Goal: Task Accomplishment & Management: Complete application form

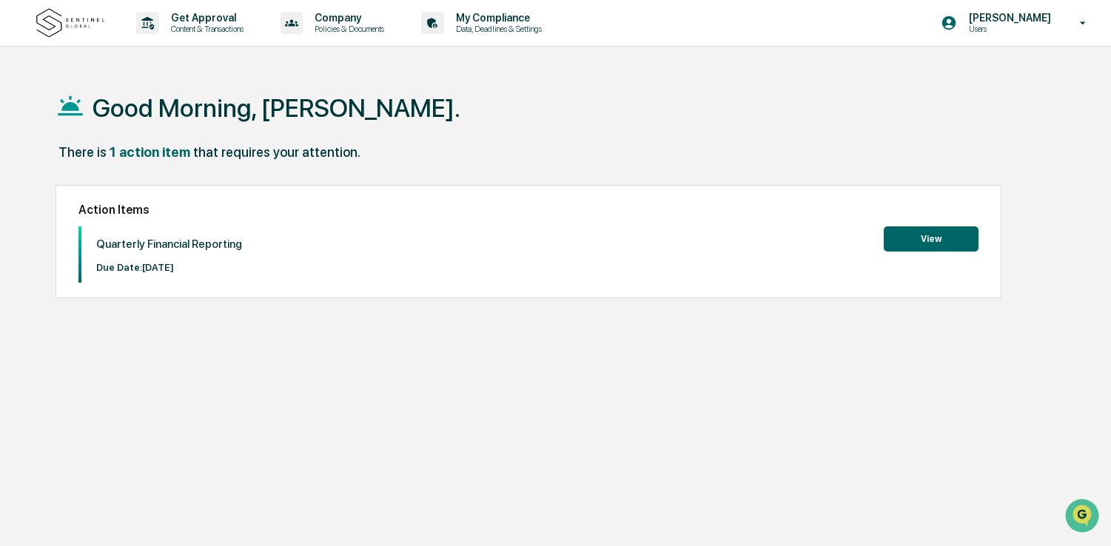
click at [943, 236] on button "View" at bounding box center [931, 239] width 95 height 25
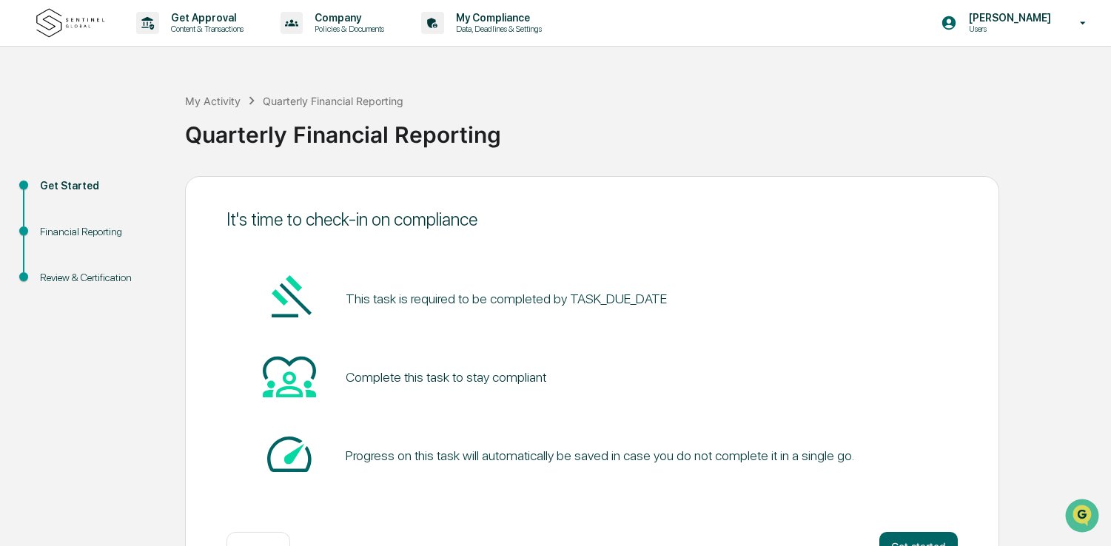
click at [567, 300] on pre "This task is required to be completed by TASK_DUE_DATE" at bounding box center [506, 299] width 321 height 20
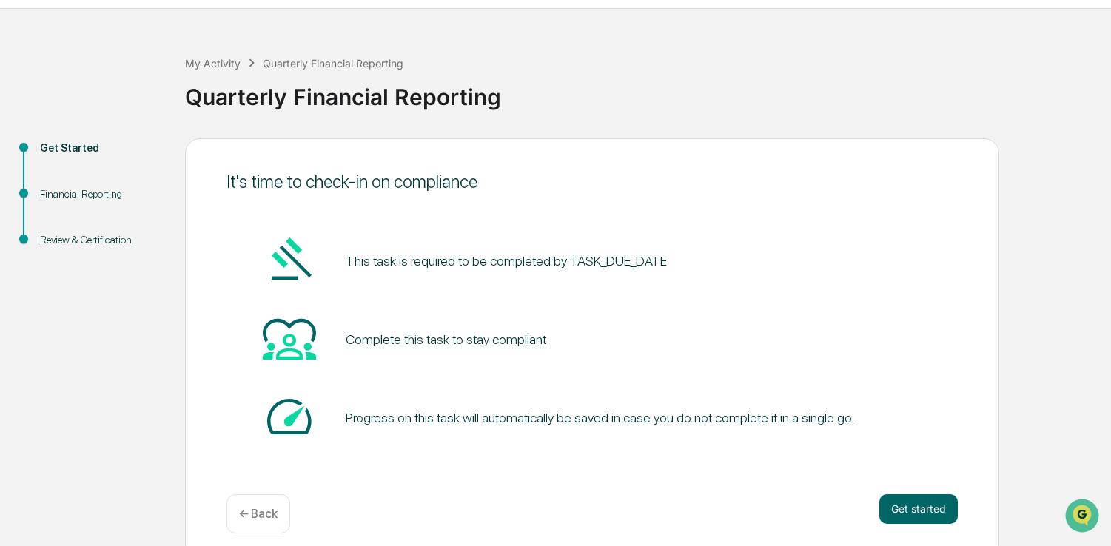
scroll to position [50, 0]
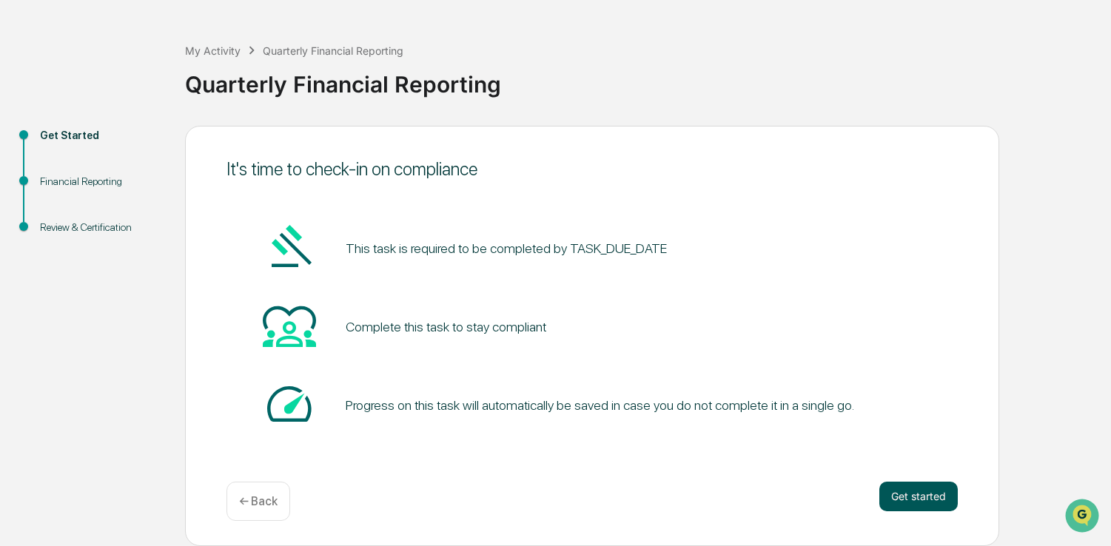
click at [912, 507] on button "Get started" at bounding box center [919, 497] width 78 height 30
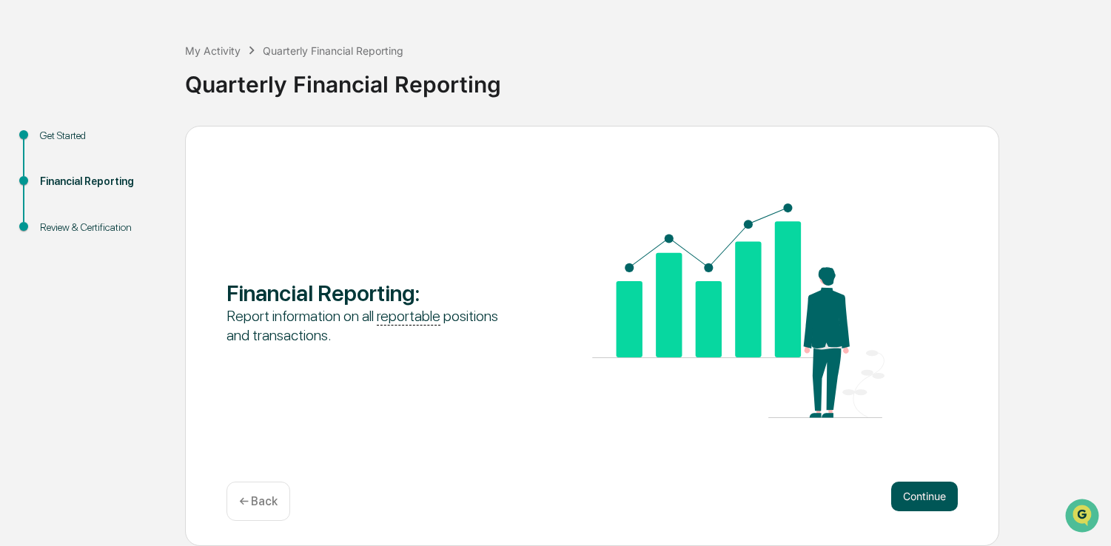
click at [946, 495] on button "Continue" at bounding box center [925, 497] width 67 height 30
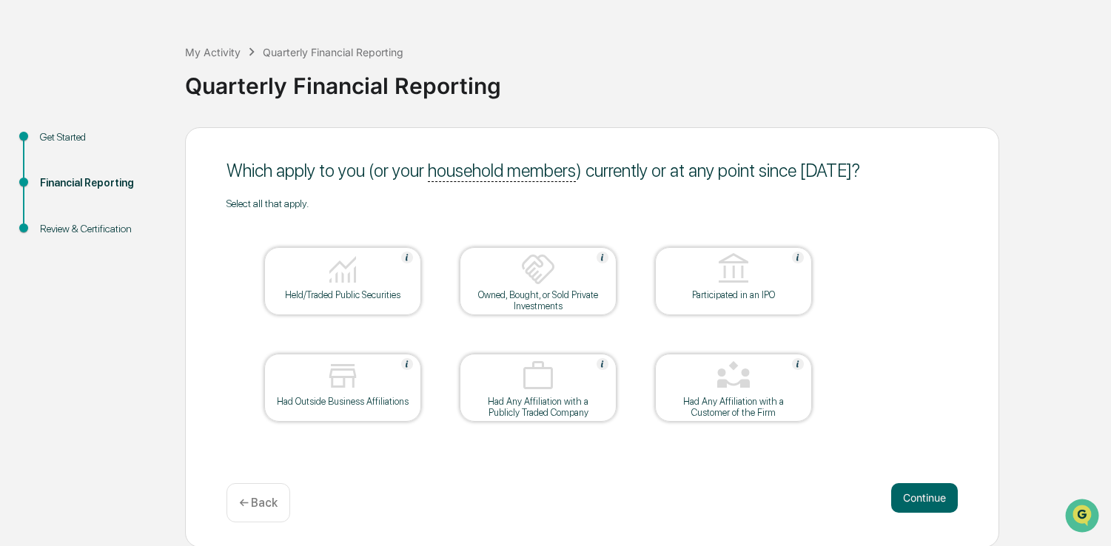
scroll to position [47, 0]
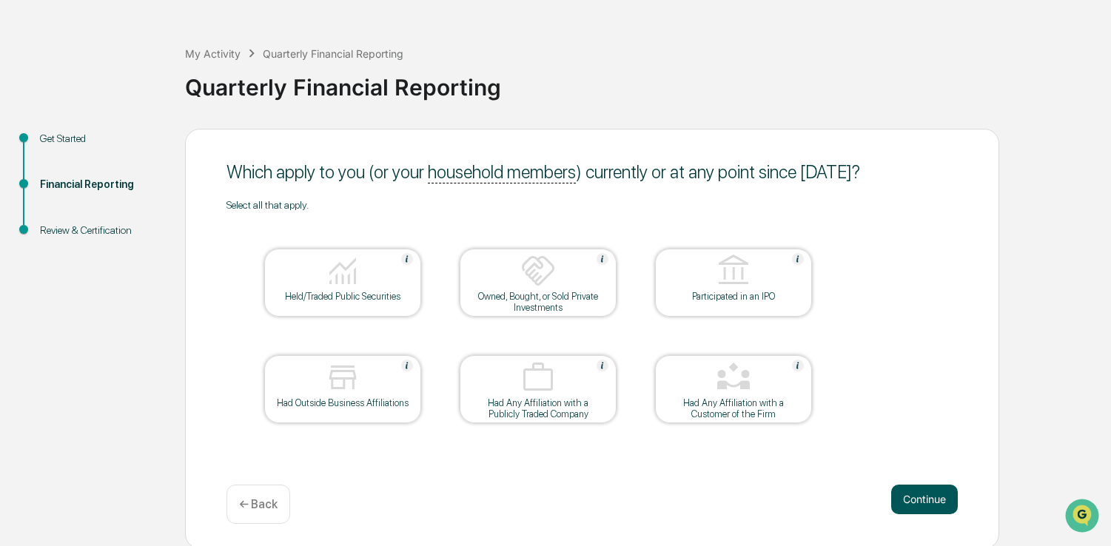
click at [903, 492] on button "Continue" at bounding box center [925, 500] width 67 height 30
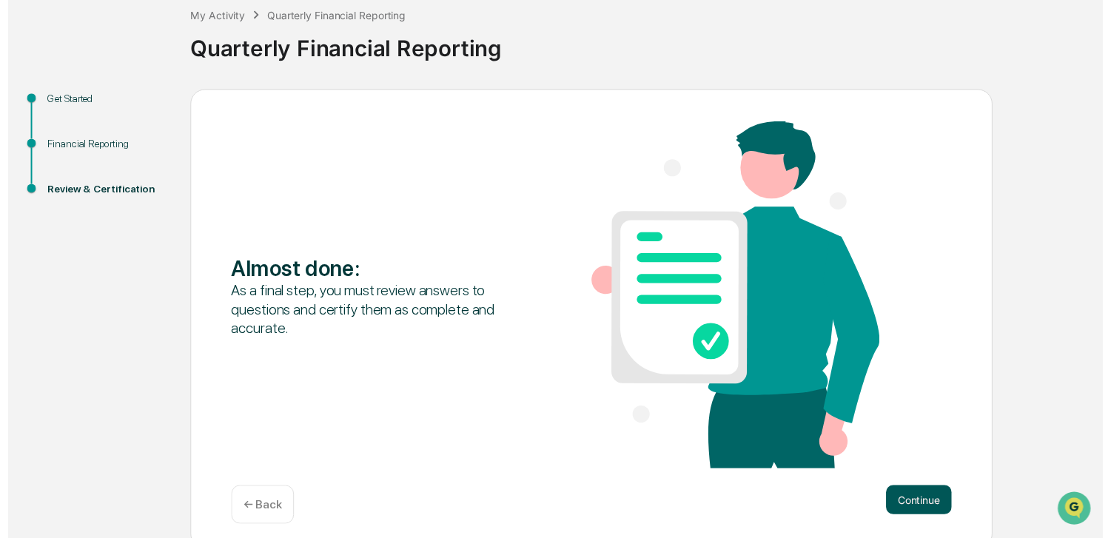
scroll to position [97, 0]
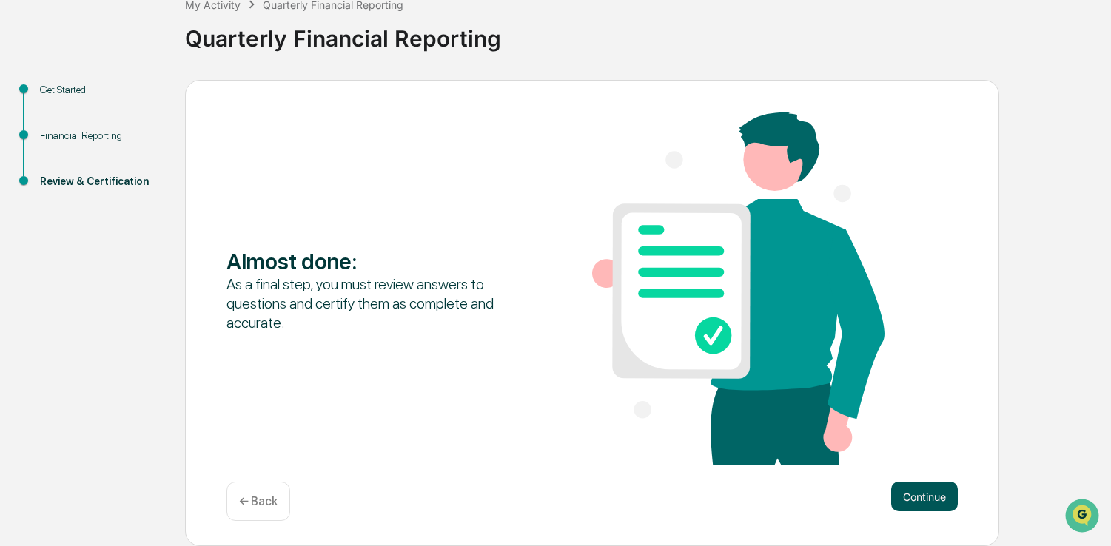
click at [916, 495] on button "Continue" at bounding box center [925, 497] width 67 height 30
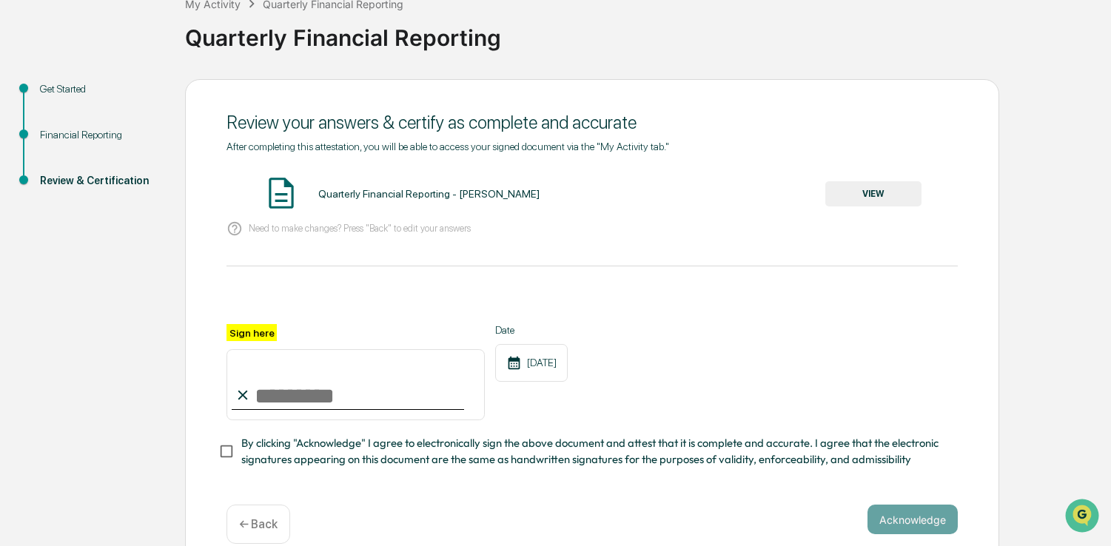
click at [318, 390] on input "Sign here" at bounding box center [356, 385] width 258 height 71
type input "**********"
click at [330, 254] on div "**********" at bounding box center [593, 305] width 732 height 328
click at [379, 238] on div "Need to make changes? Press "Back" to edit your answers" at bounding box center [593, 229] width 732 height 30
click at [555, 233] on div "Need to make changes? Press "Back" to edit your answers" at bounding box center [593, 229] width 732 height 30
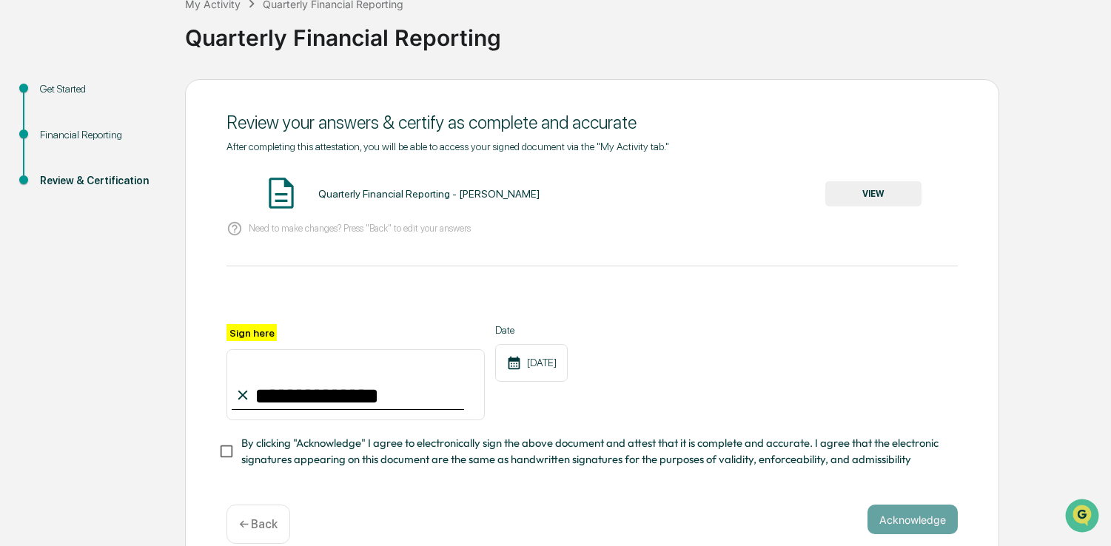
click at [896, 190] on button "VIEW" at bounding box center [874, 193] width 96 height 25
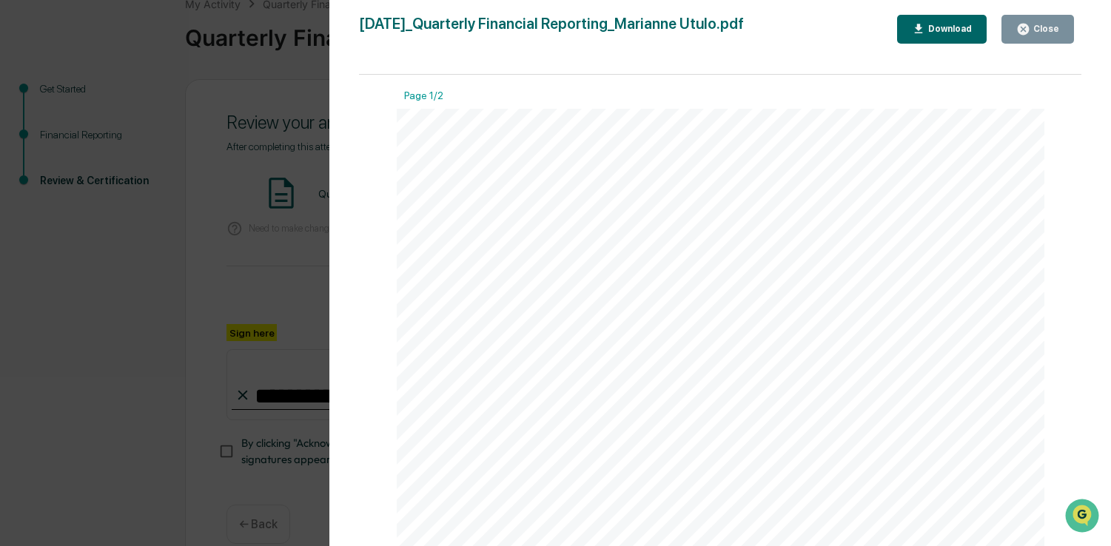
click at [946, 32] on div "Download" at bounding box center [949, 29] width 47 height 10
click at [220, 208] on div "Version History [DATE] 05:52 PM [PERSON_NAME] [DATE]_Quarterly Financial Report…" at bounding box center [555, 273] width 1111 height 546
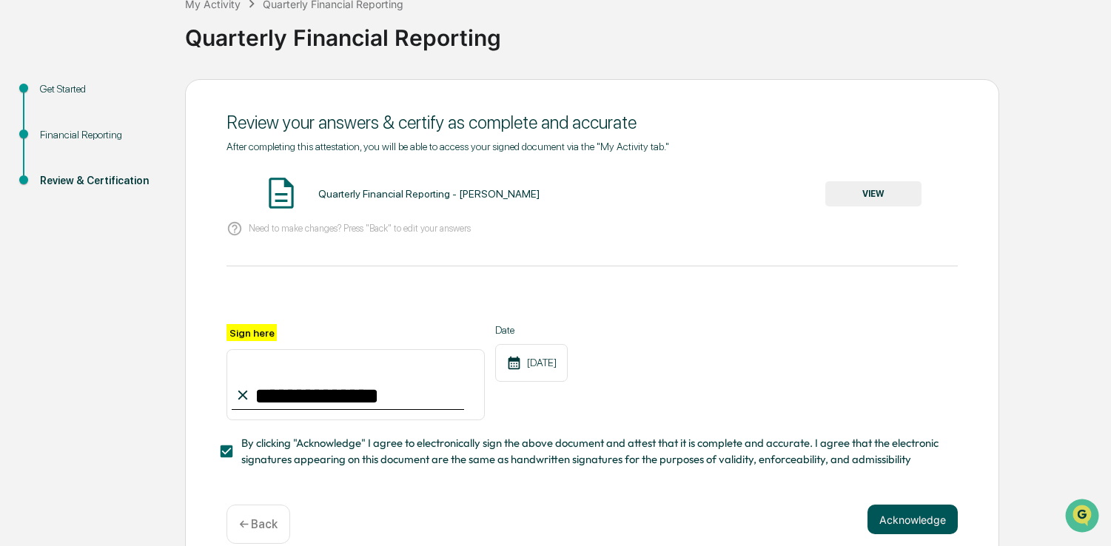
click at [891, 526] on button "Acknowledge" at bounding box center [913, 520] width 90 height 30
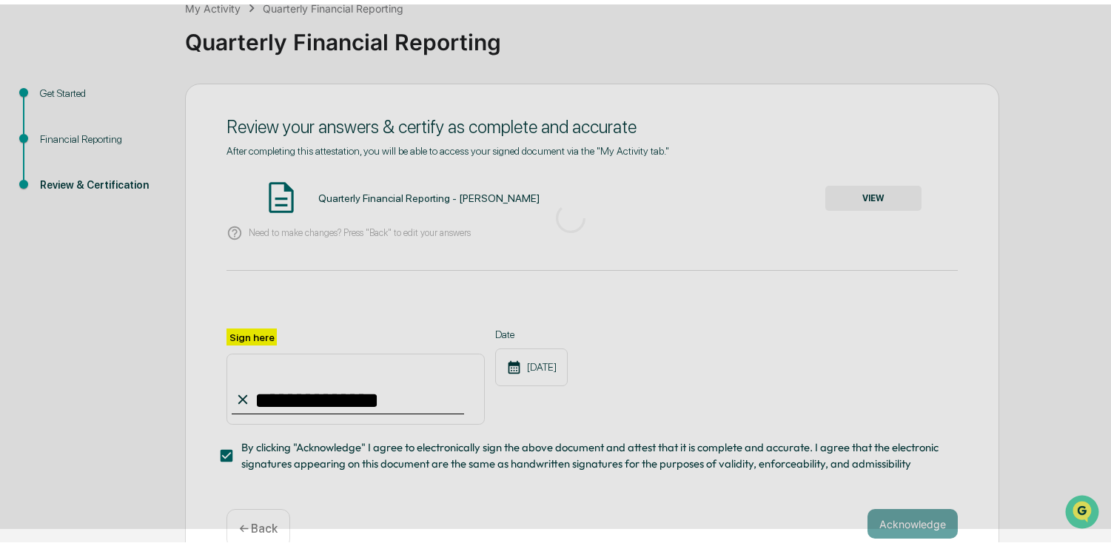
scroll to position [50, 0]
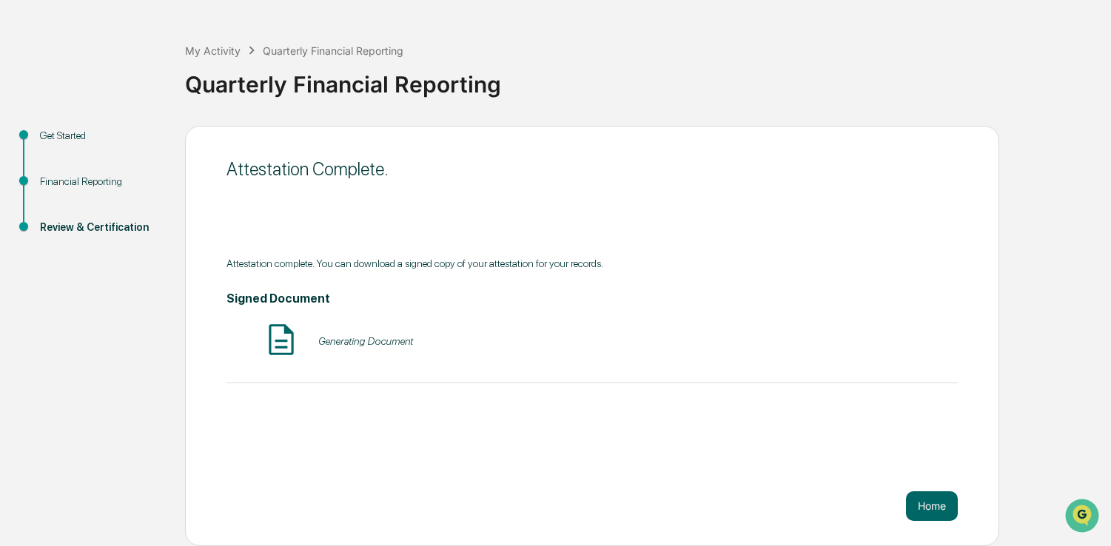
click at [388, 332] on div "Generating Document" at bounding box center [593, 340] width 732 height 39
click at [869, 343] on button "VIEW" at bounding box center [874, 341] width 96 height 25
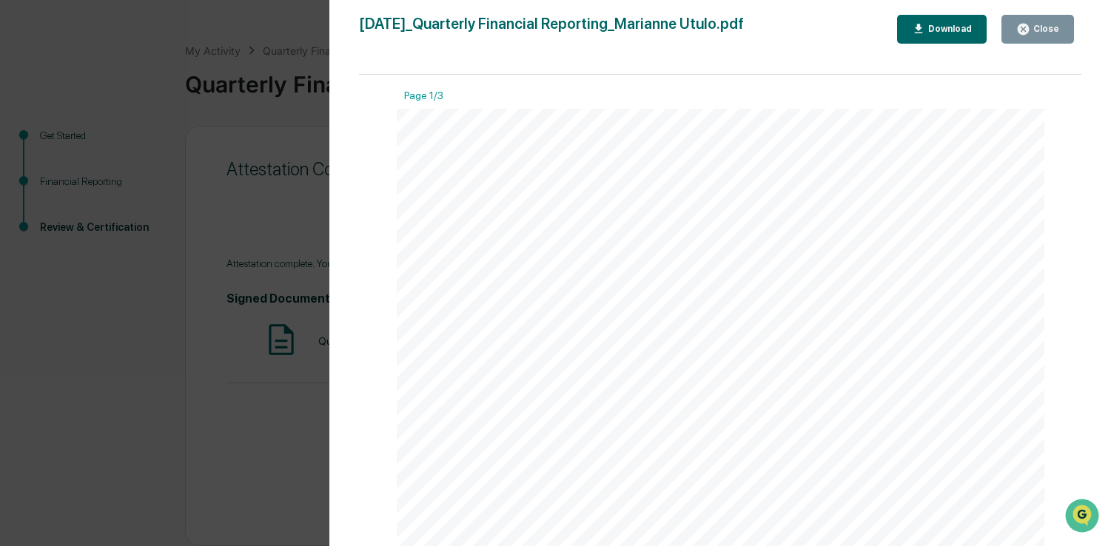
click at [213, 198] on div "Version History [DATE] 05:52 PM [PERSON_NAME] [DATE]_Quarterly Financial Report…" at bounding box center [555, 273] width 1111 height 546
